Goal: Task Accomplishment & Management: Use online tool/utility

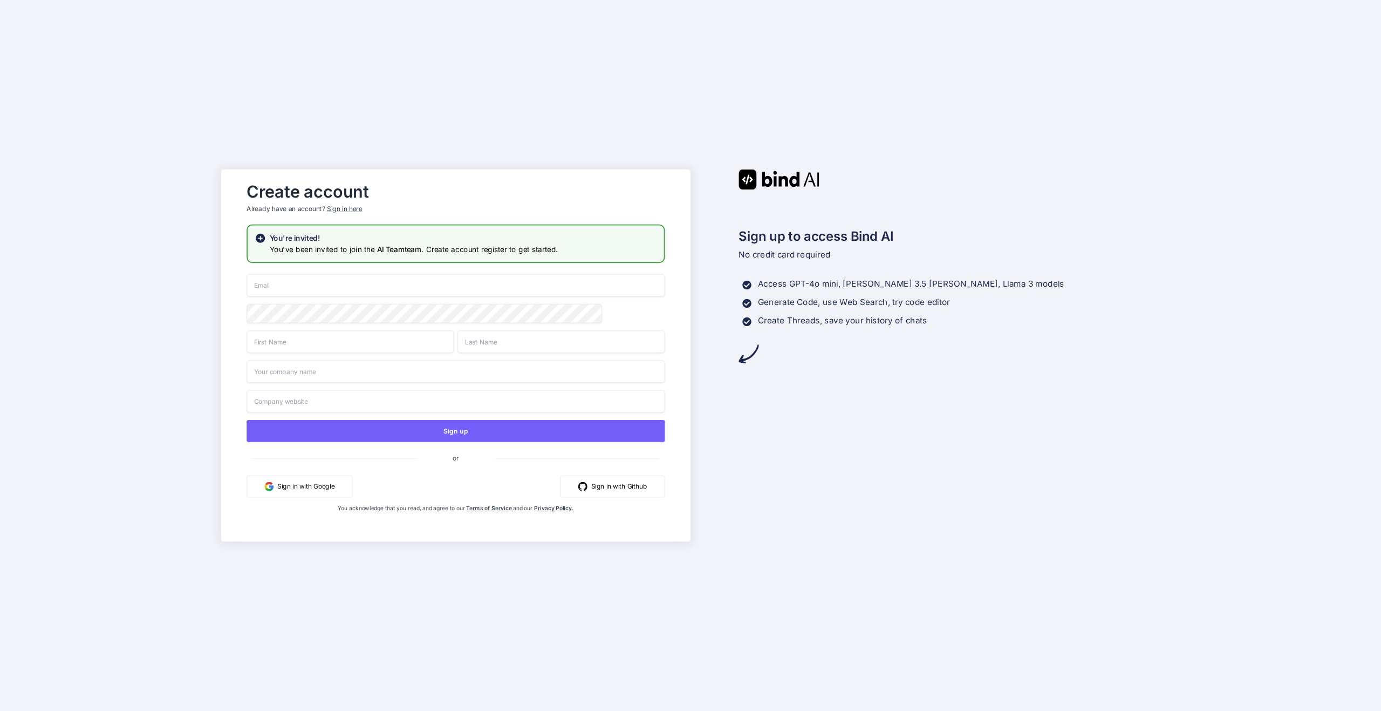
click at [417, 282] on input "email" at bounding box center [456, 285] width 418 height 23
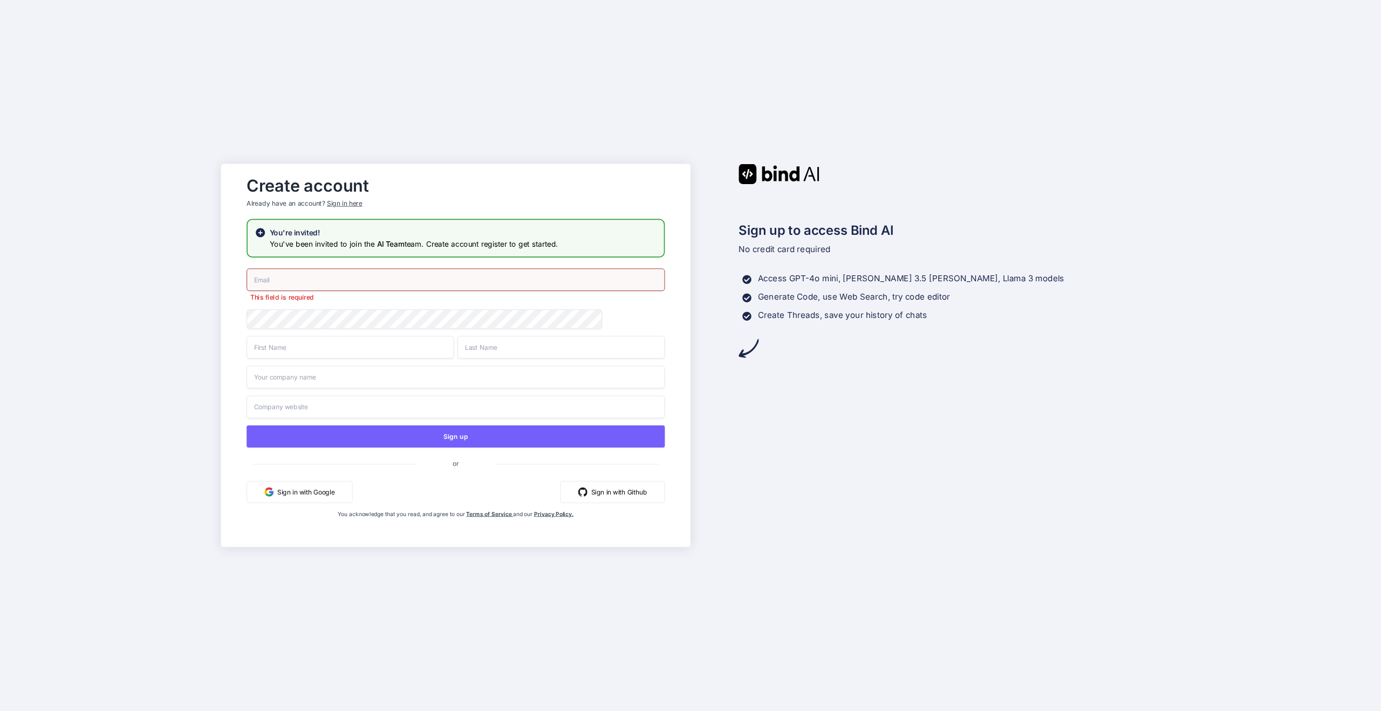
paste input "[PERSON_NAME][EMAIL_ADDRESS][DOMAIN_NAME]"
type input "[PERSON_NAME][EMAIL_ADDRESS][DOMAIN_NAME]"
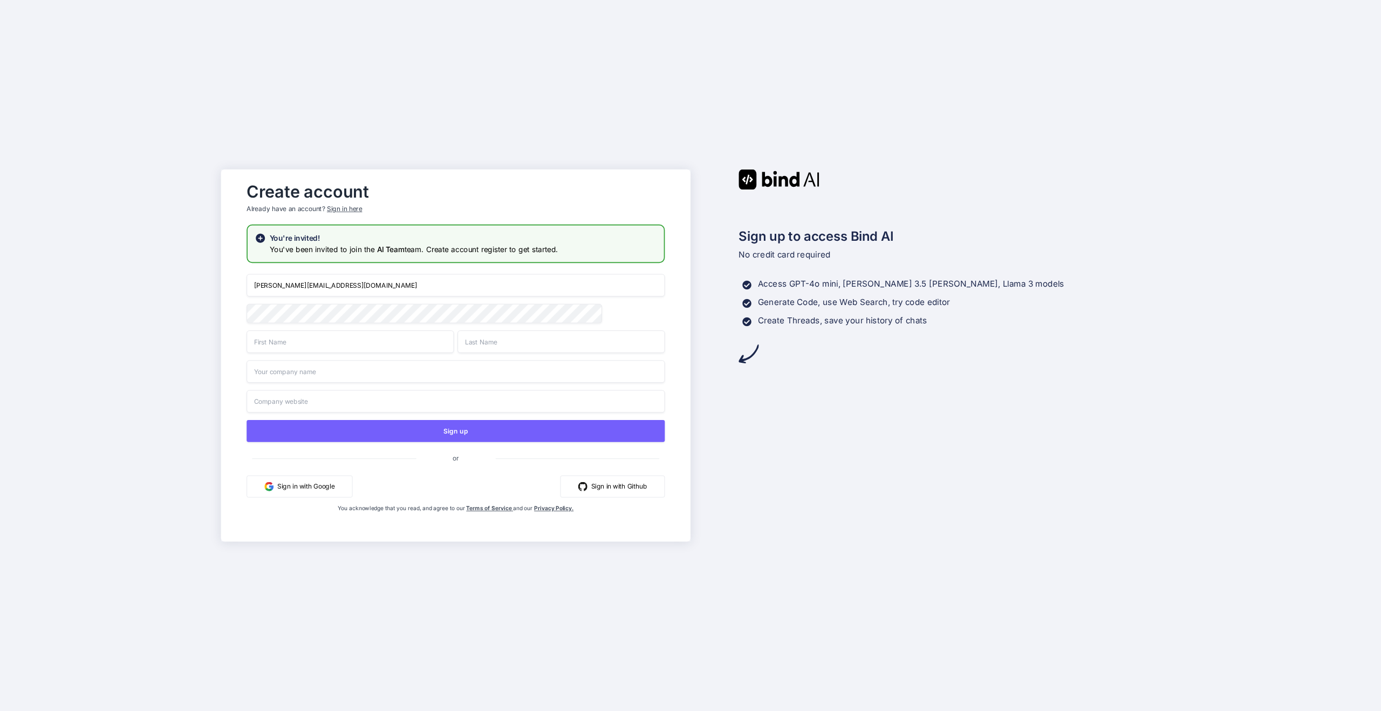
click at [391, 358] on div "satyam@lynkeduppro.com Sign up or Sign in with Google Sign in with Github You a…" at bounding box center [456, 404] width 418 height 260
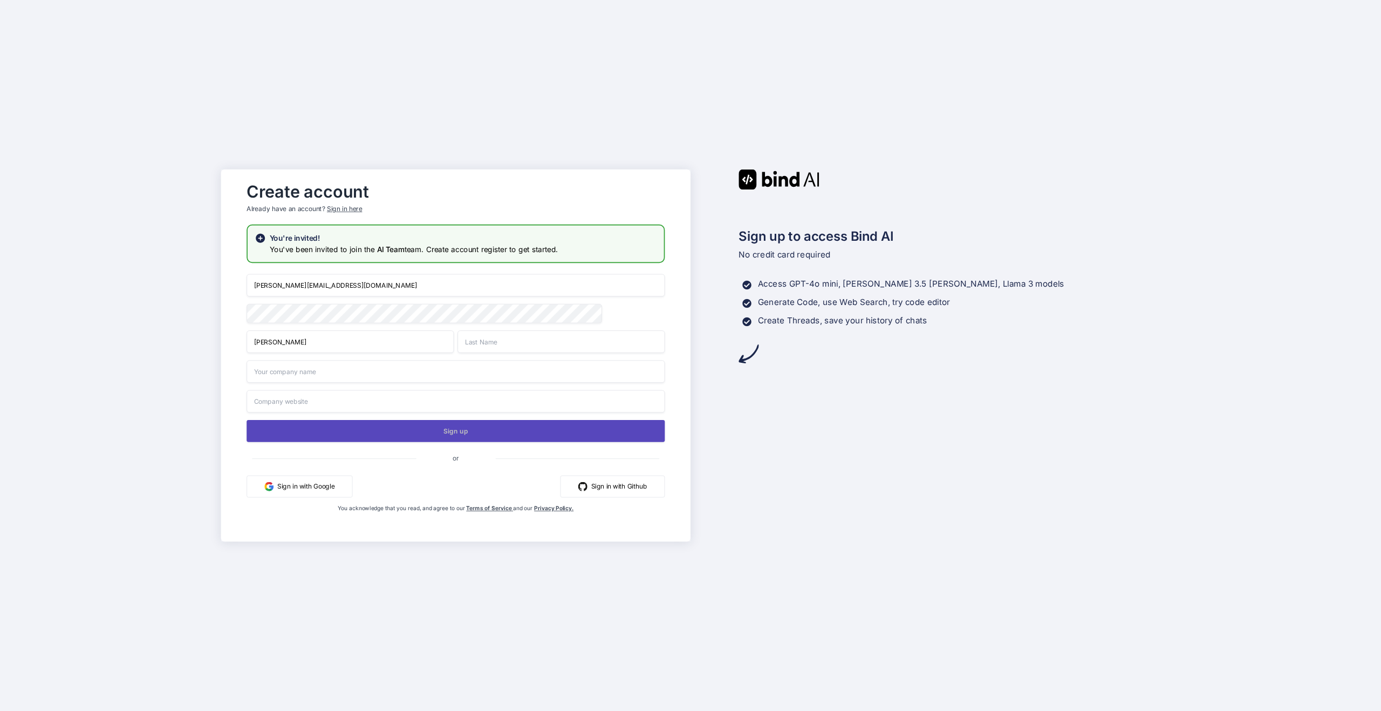
type input "Satyam"
click at [374, 435] on button "Sign up" at bounding box center [456, 431] width 418 height 22
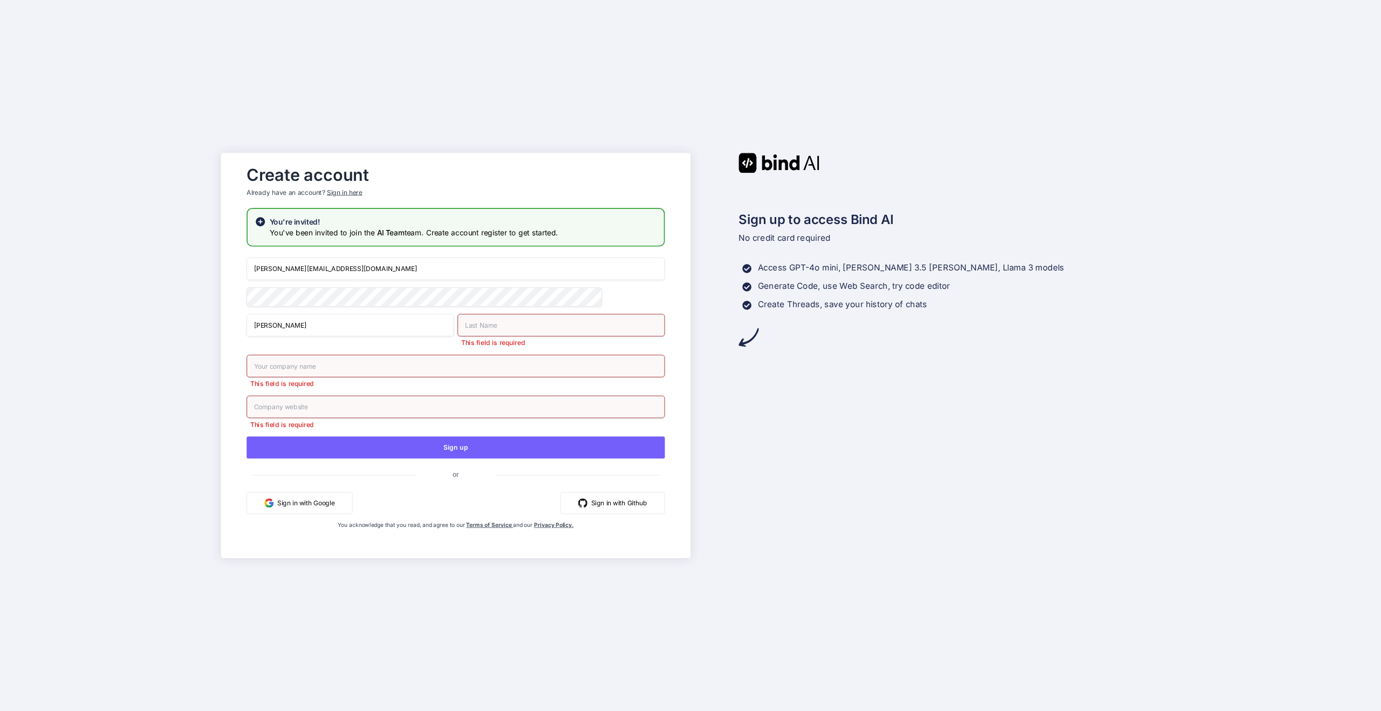
click at [490, 323] on input "text" at bounding box center [560, 324] width 207 height 23
type input "Rastogi"
click at [422, 370] on input "text" at bounding box center [456, 365] width 418 height 23
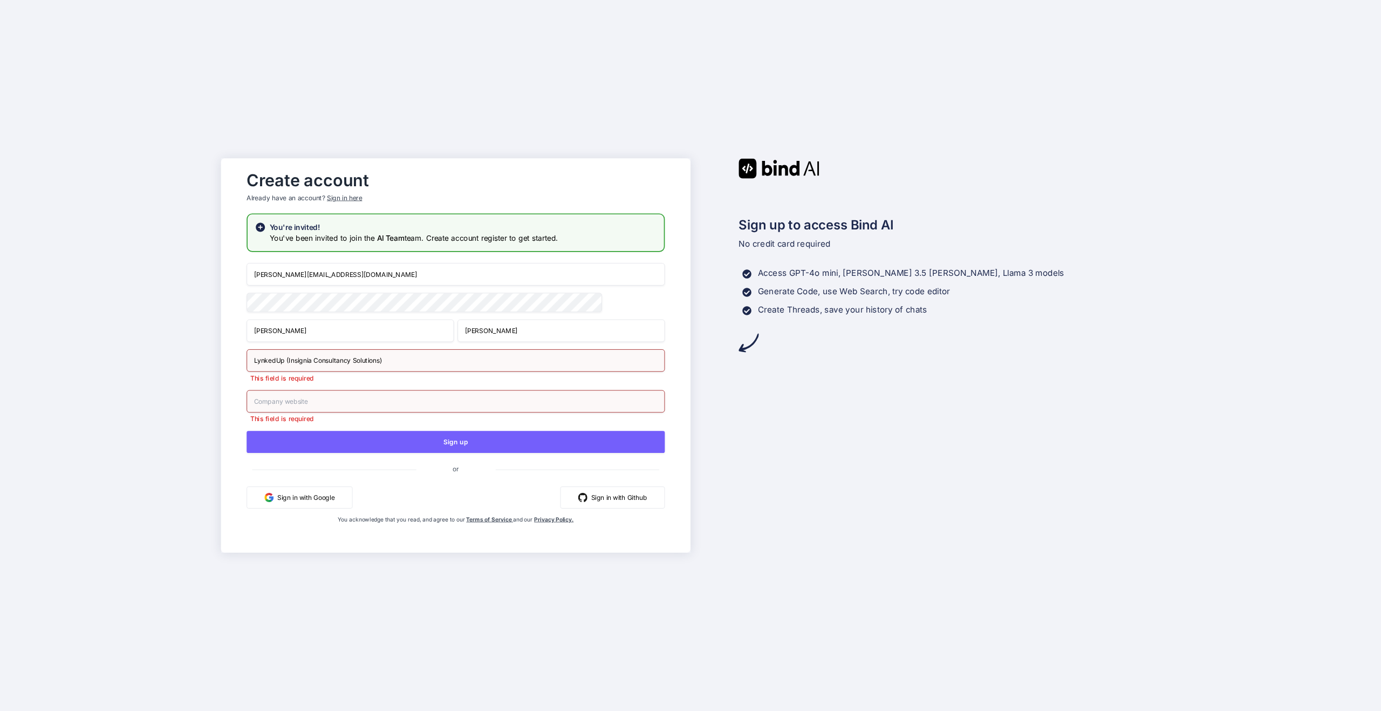
type input "LynkedUp (Insignia Consultancy Solutions)"
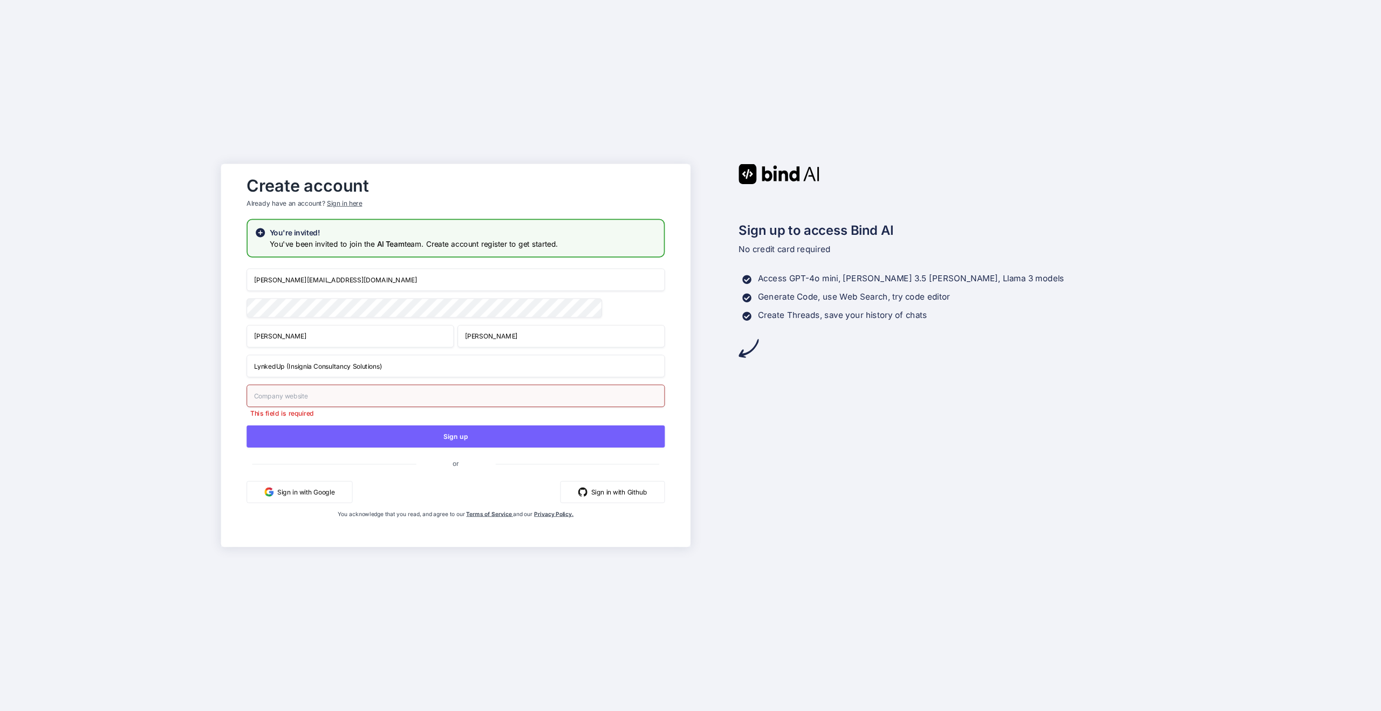
click at [339, 397] on input "text" at bounding box center [456, 395] width 418 height 23
click at [312, 395] on input "text" at bounding box center [456, 395] width 418 height 23
click at [320, 429] on button "Sign up" at bounding box center [456, 436] width 418 height 22
click at [322, 394] on input "text" at bounding box center [456, 395] width 418 height 23
type input "r"
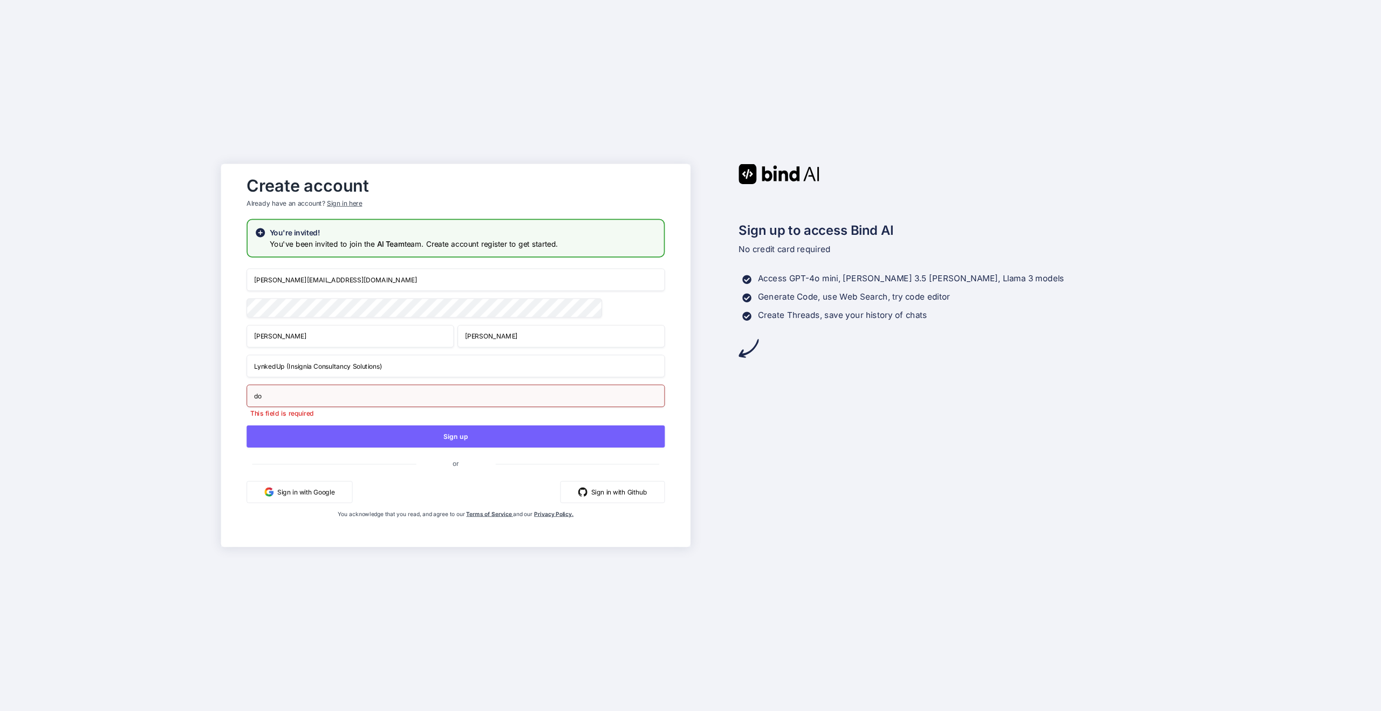
type input "d"
drag, startPoint x: 367, startPoint y: 278, endPoint x: 282, endPoint y: 274, distance: 85.9
click at [282, 274] on input "[PERSON_NAME][EMAIL_ADDRESS][DOMAIN_NAME]" at bounding box center [456, 280] width 418 height 23
click at [301, 407] on input "text" at bounding box center [456, 395] width 418 height 23
paste input "lynkeduppro.com"
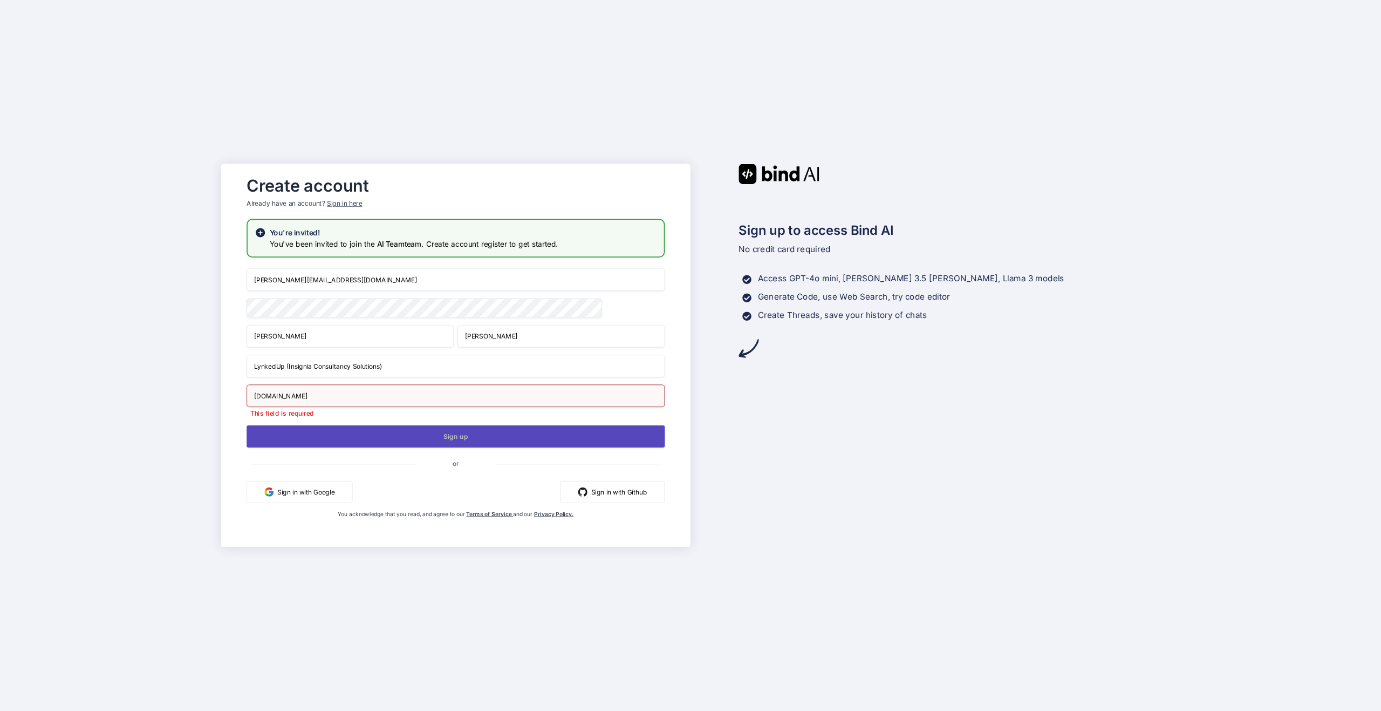
type input "lynkeduppro.com"
click at [303, 431] on button "Sign up" at bounding box center [456, 436] width 418 height 22
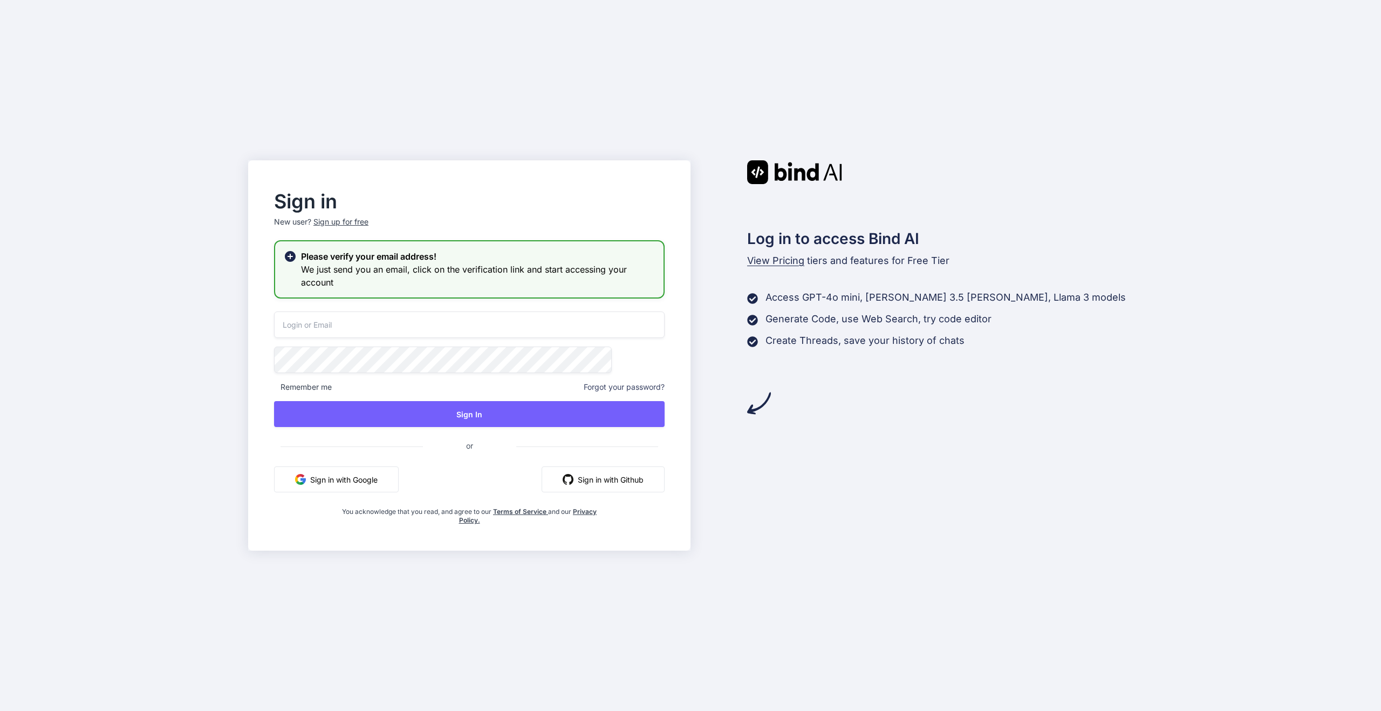
click at [498, 312] on input "email" at bounding box center [469, 324] width 391 height 26
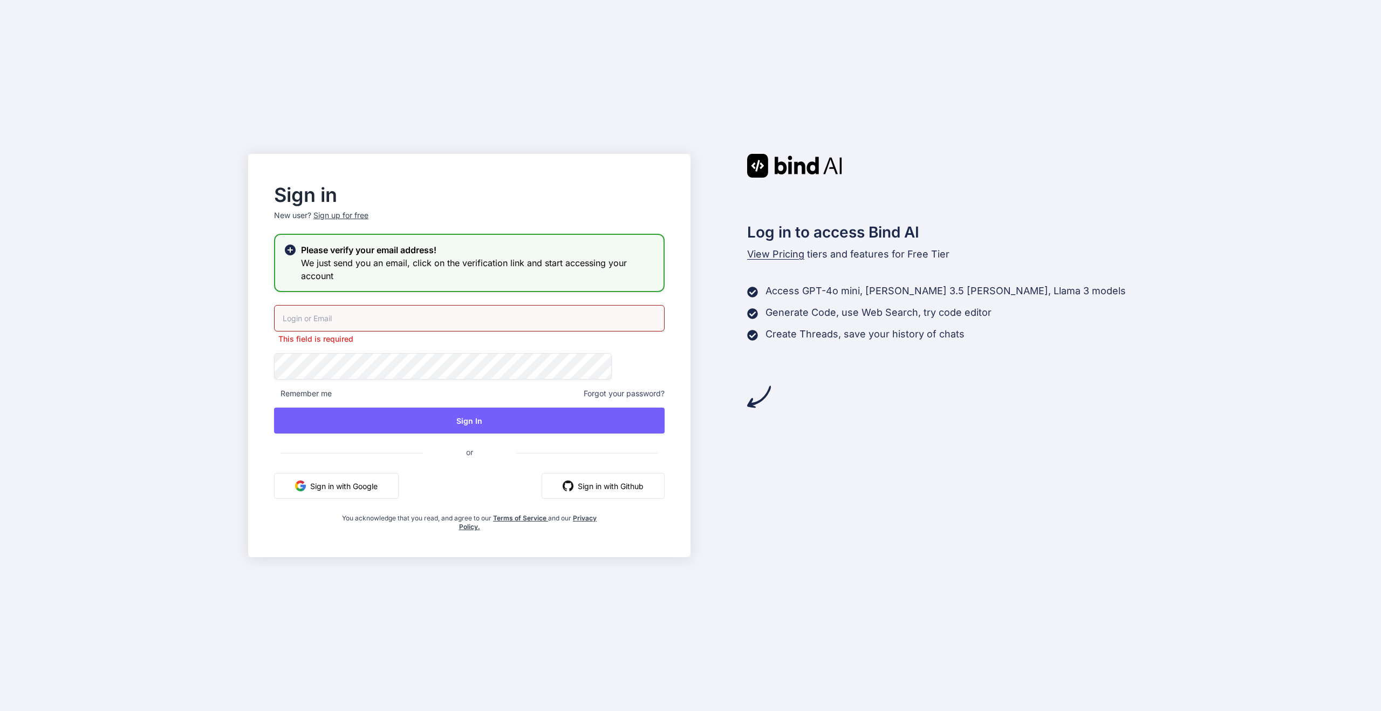
type input "[PERSON_NAME][EMAIL_ADDRESS][DOMAIN_NAME]"
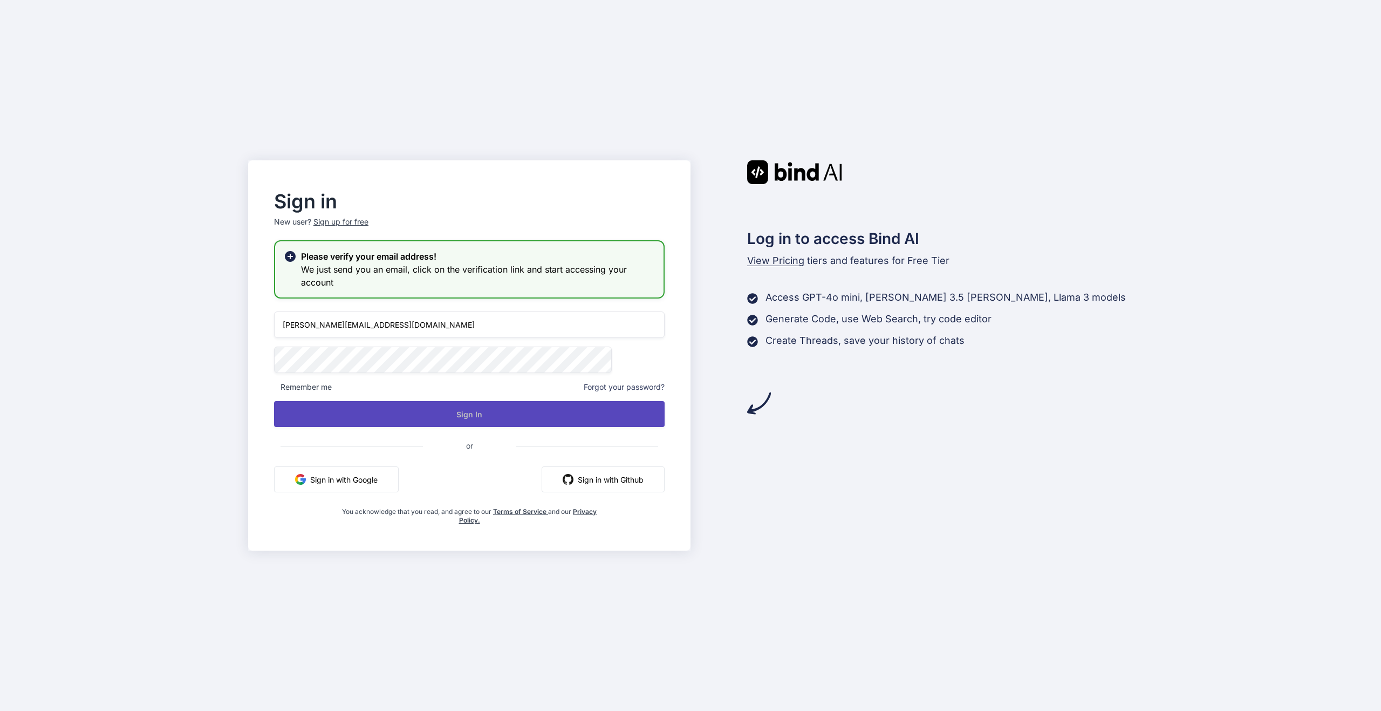
click at [461, 422] on button "Sign In" at bounding box center [469, 414] width 391 height 26
click at [459, 417] on button "Sign In" at bounding box center [469, 414] width 391 height 26
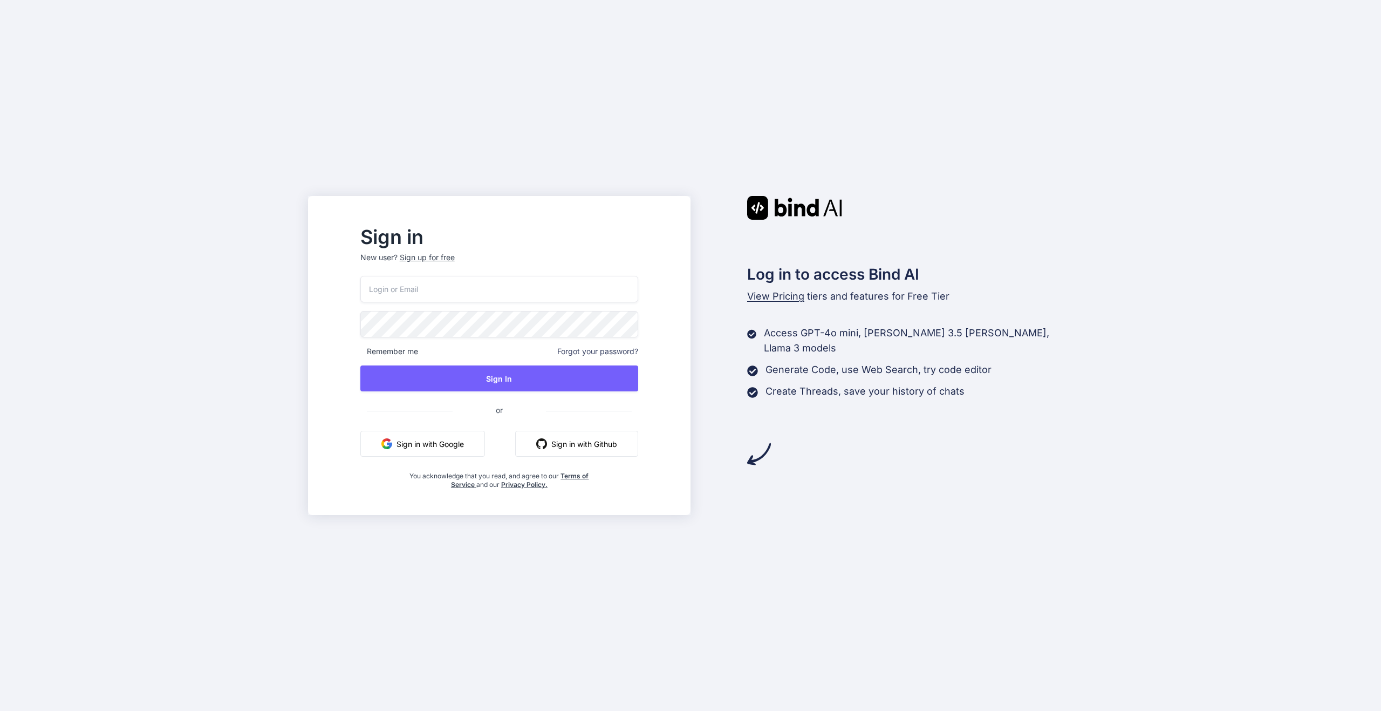
click at [456, 282] on input "email" at bounding box center [499, 289] width 278 height 26
type input "[PERSON_NAME][EMAIL_ADDRESS][DOMAIN_NAME]"
click at [418, 349] on span "Remember me" at bounding box center [389, 351] width 58 height 11
click at [474, 384] on button "Sign In" at bounding box center [499, 378] width 278 height 26
click at [516, 378] on button "Sign In" at bounding box center [499, 378] width 278 height 26
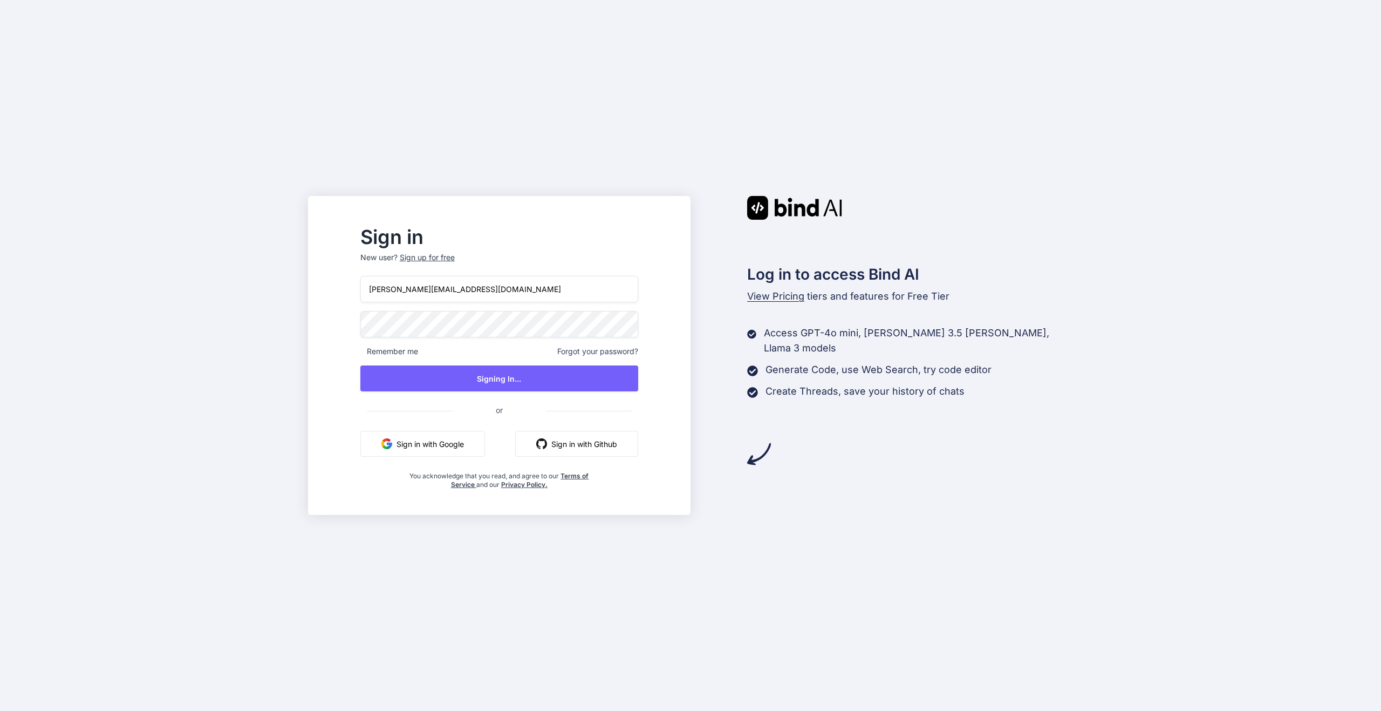
click at [418, 351] on span "Remember me" at bounding box center [389, 351] width 58 height 11
drag, startPoint x: 68, startPoint y: 144, endPoint x: 58, endPoint y: 54, distance: 90.6
click at [68, 144] on div "Sign in New user? Sign up for free satyam@lynkeduppro.com Remember me Forgot yo…" at bounding box center [690, 355] width 1381 height 711
click at [449, 289] on input "email" at bounding box center [499, 289] width 278 height 26
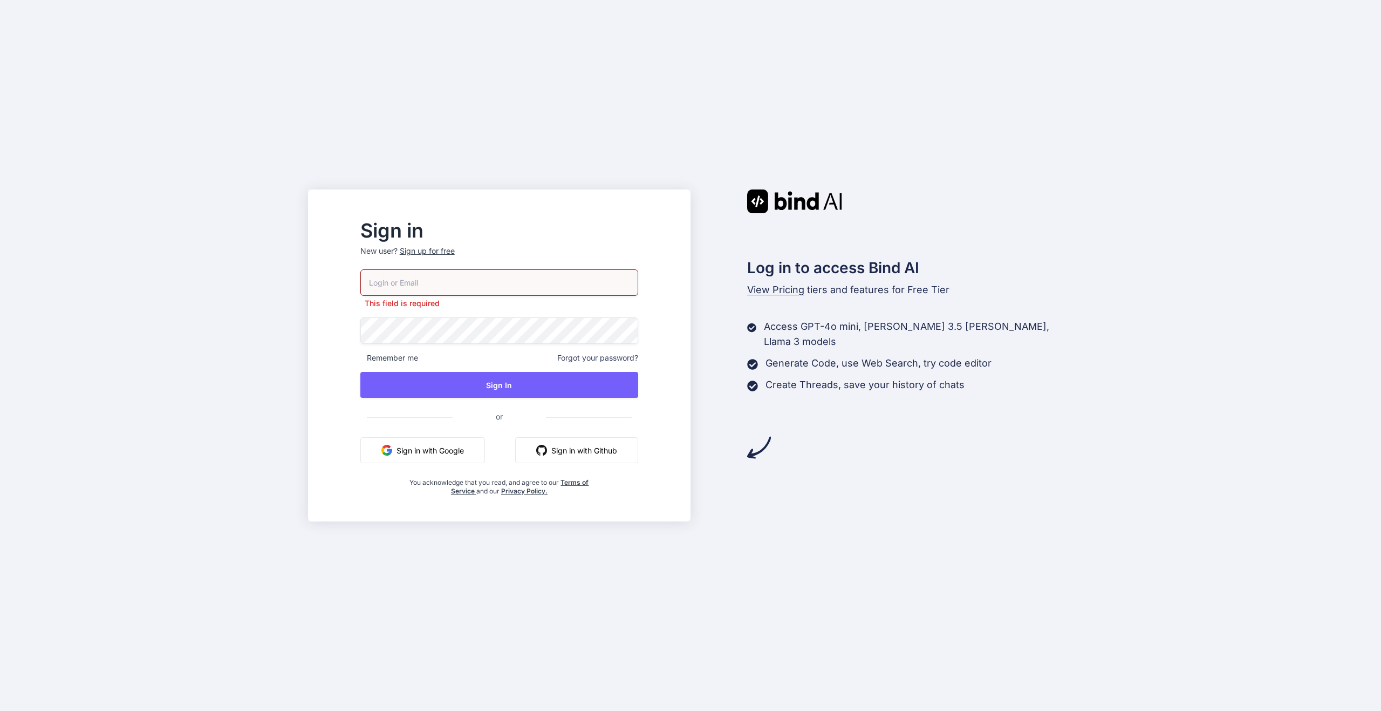
type input "[PERSON_NAME][EMAIL_ADDRESS][DOMAIN_NAME]"
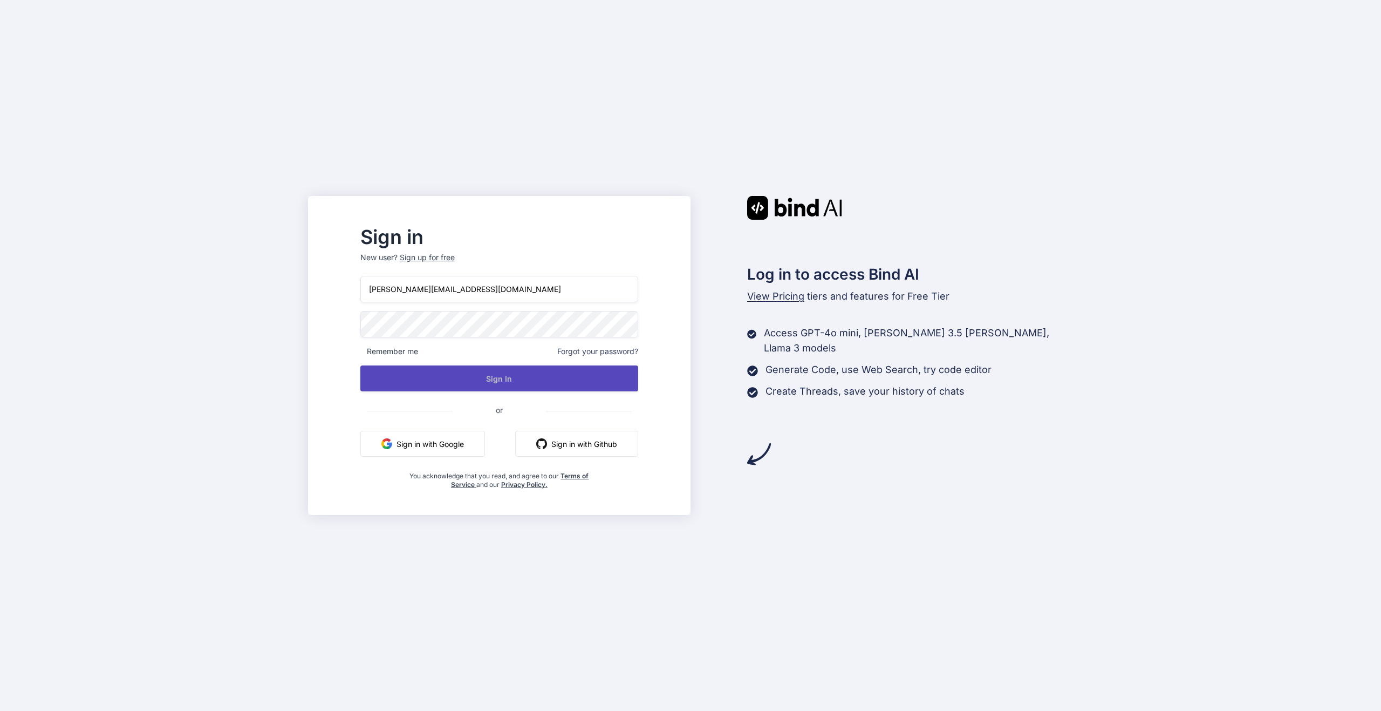
click at [534, 380] on button "Sign In" at bounding box center [499, 378] width 278 height 26
click at [499, 373] on button "Sign In" at bounding box center [499, 378] width 278 height 26
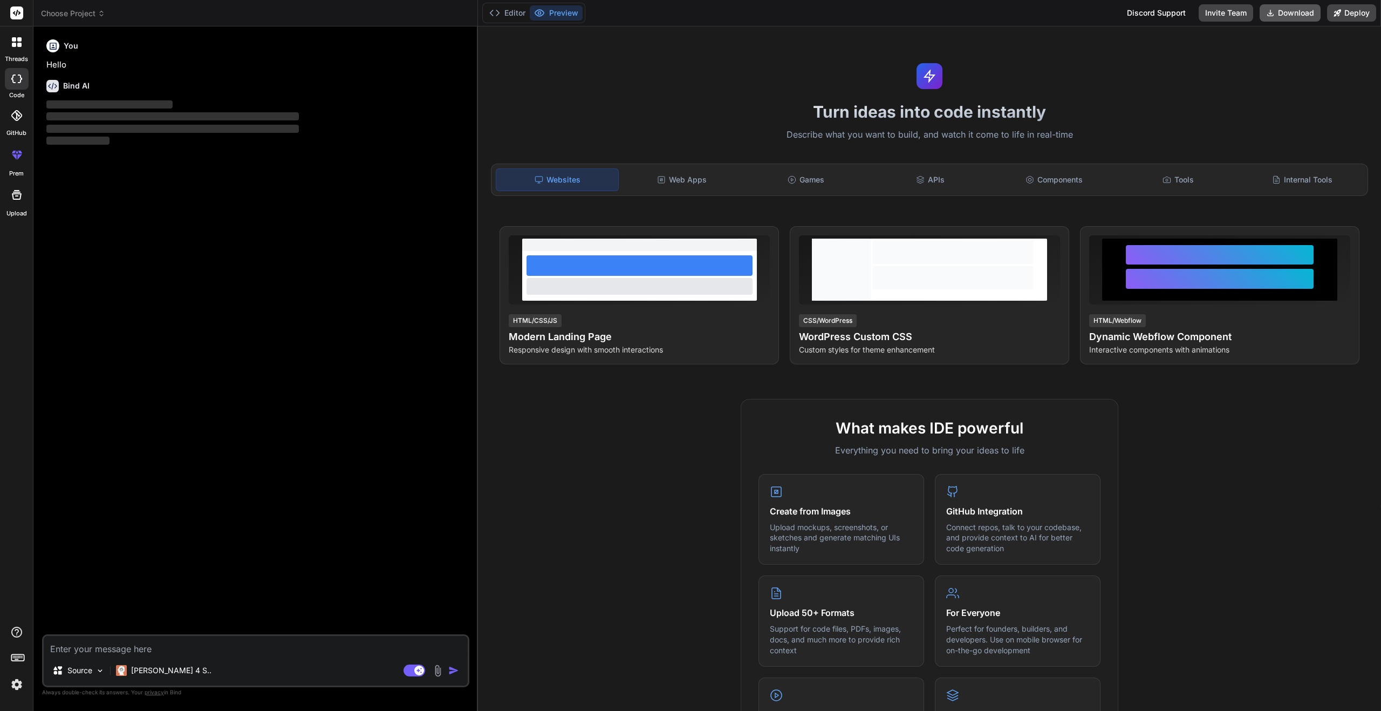
click at [1282, 15] on button "Download" at bounding box center [1290, 12] width 61 height 17
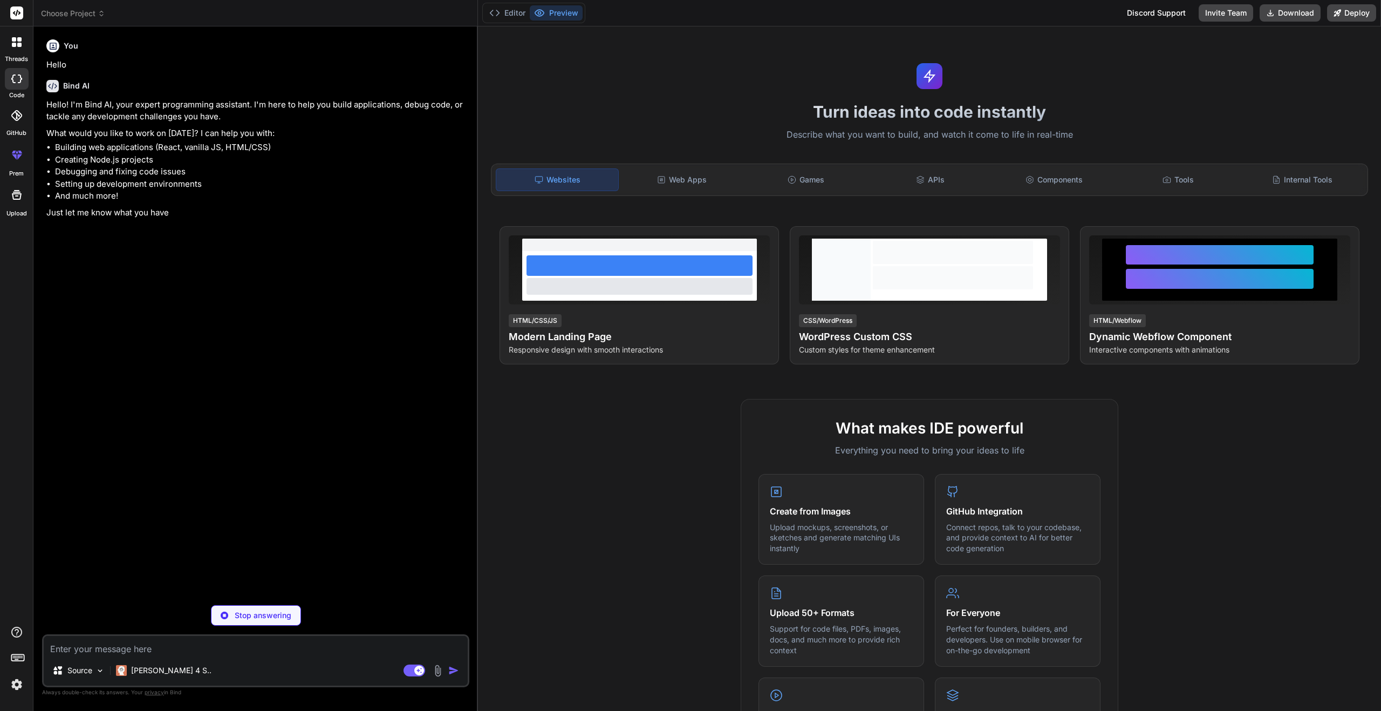
click at [18, 687] on img at bounding box center [17, 684] width 18 height 18
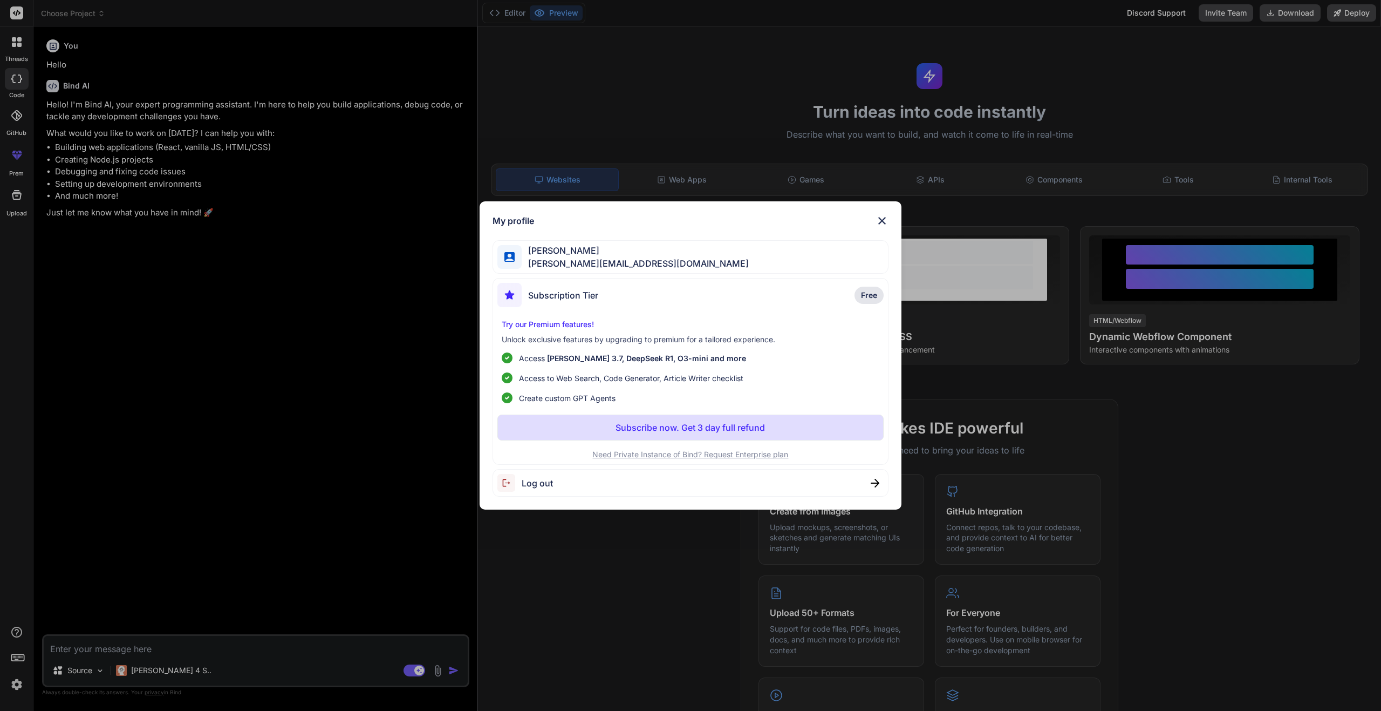
click at [885, 216] on img at bounding box center [882, 220] width 13 height 13
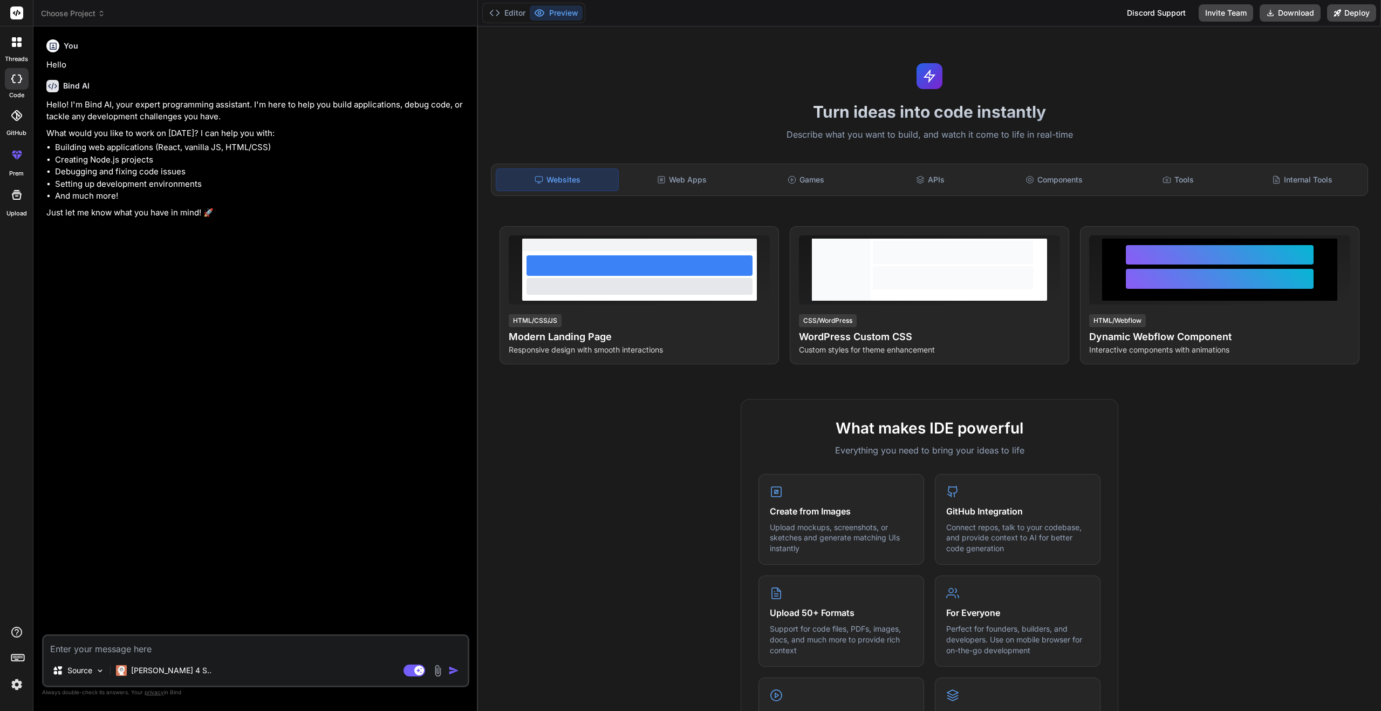
click at [52, 325] on div "You Hello Bind AI Hello! I'm Bind AI, your expert programming assistant. I'm he…" at bounding box center [256, 334] width 425 height 599
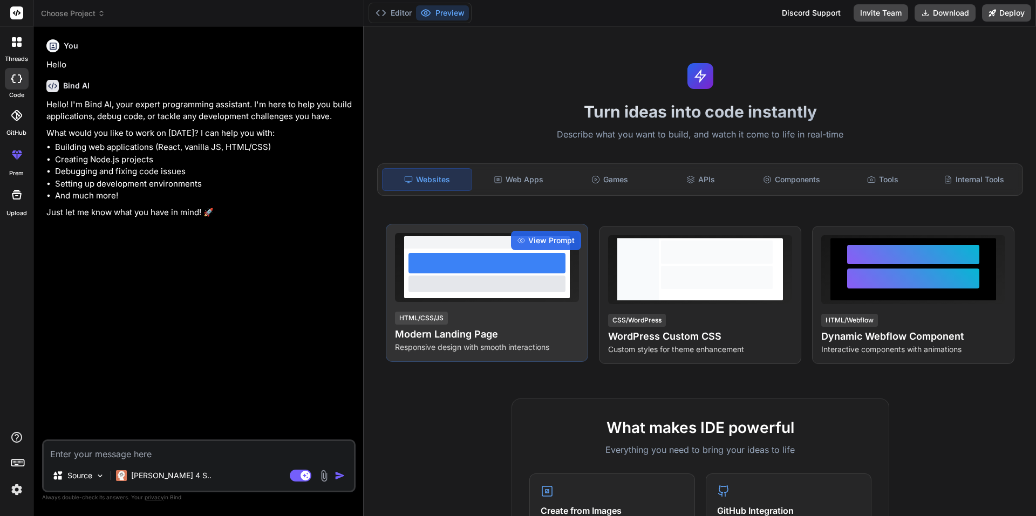
type textarea "x"
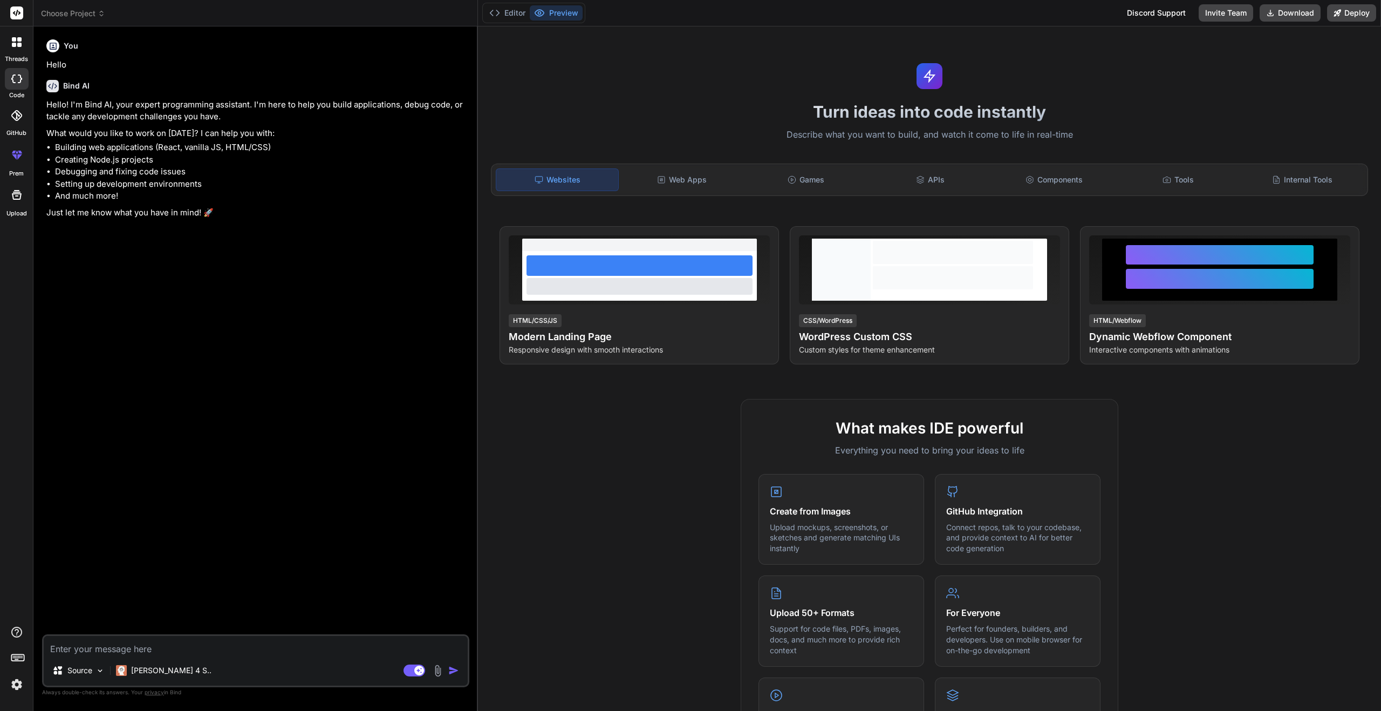
click at [1243, 114] on h1 "Turn ideas into code instantly" at bounding box center [929, 111] width 890 height 19
click at [338, 204] on div "Hello! I'm Bind AI, your expert programming assistant. I'm here to help you bui…" at bounding box center [256, 159] width 421 height 120
